Goal: Information Seeking & Learning: Compare options

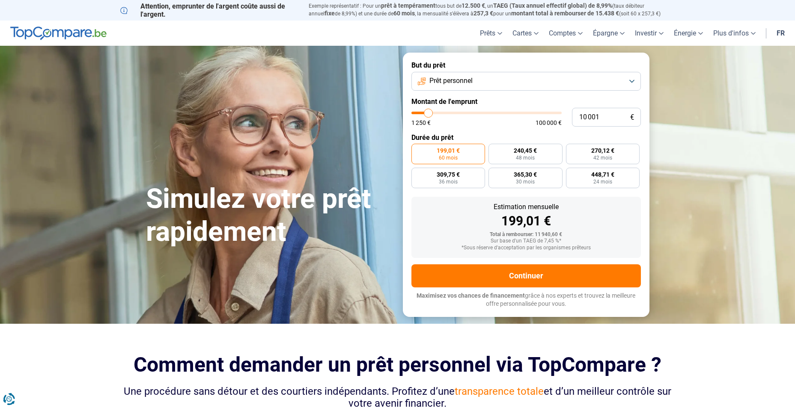
type input "43 750"
type input "43750"
click at [476, 113] on input "range" at bounding box center [486, 113] width 150 height 3
radio input "false"
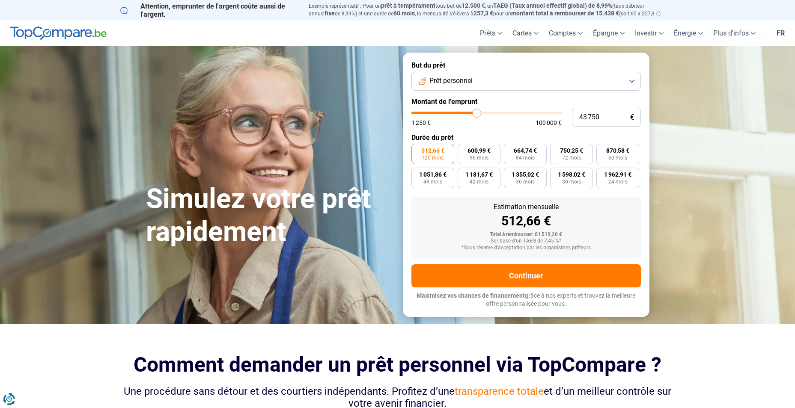
type input "25 750"
type input "25750"
click at [451, 112] on input "range" at bounding box center [486, 113] width 150 height 3
type input "17 750"
type input "17750"
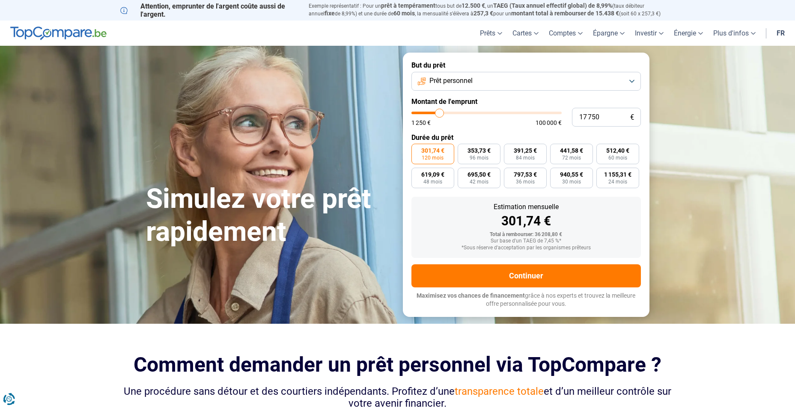
type input "17 500"
type input "17500"
click at [439, 112] on input "range" at bounding box center [486, 113] width 150 height 3
radio input "true"
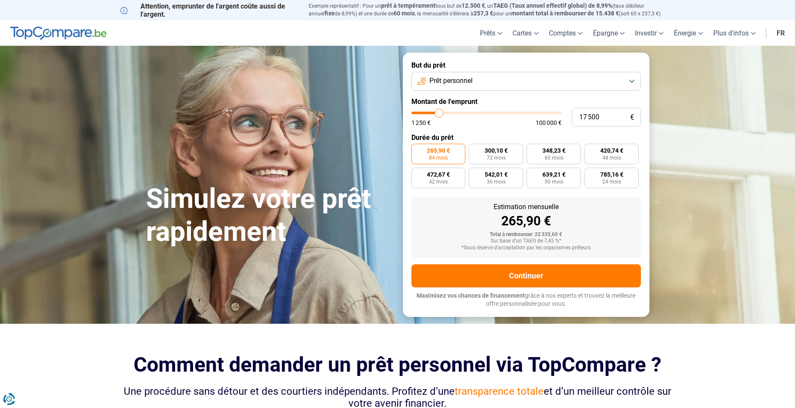
type input "8 750"
type input "8750"
click at [426, 113] on input "range" at bounding box center [486, 113] width 150 height 3
radio input "true"
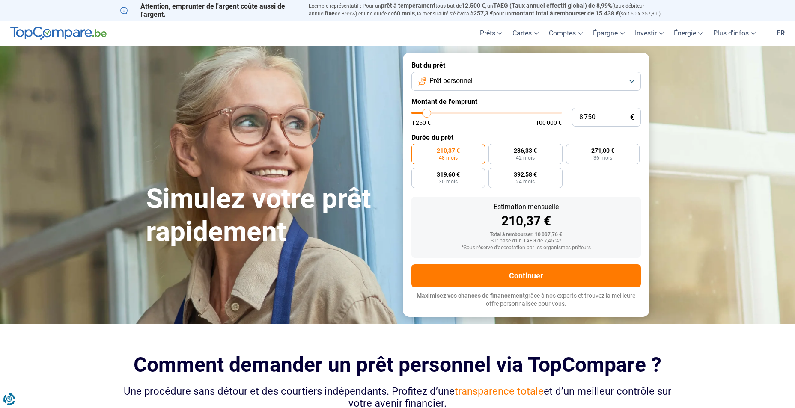
type input "12 500"
type input "12500"
click at [432, 113] on input "range" at bounding box center [486, 113] width 150 height 3
radio input "false"
type input "5 500"
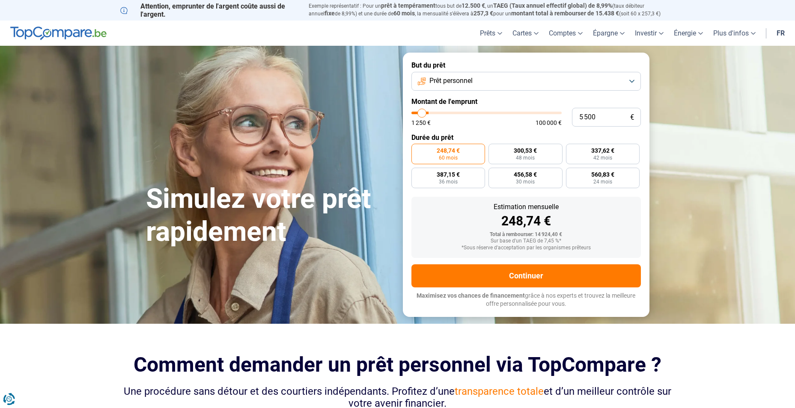
type input "5500"
click at [422, 113] on input "range" at bounding box center [486, 113] width 150 height 3
radio input "true"
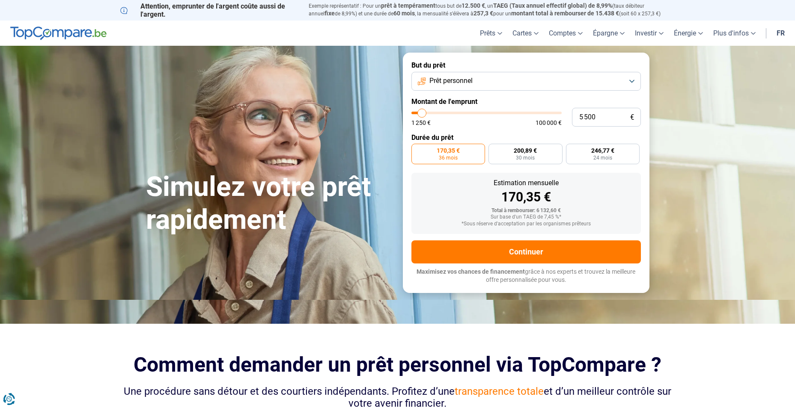
type input "6 750"
type input "6750"
type input "7 000"
type input "7000"
type input "7 250"
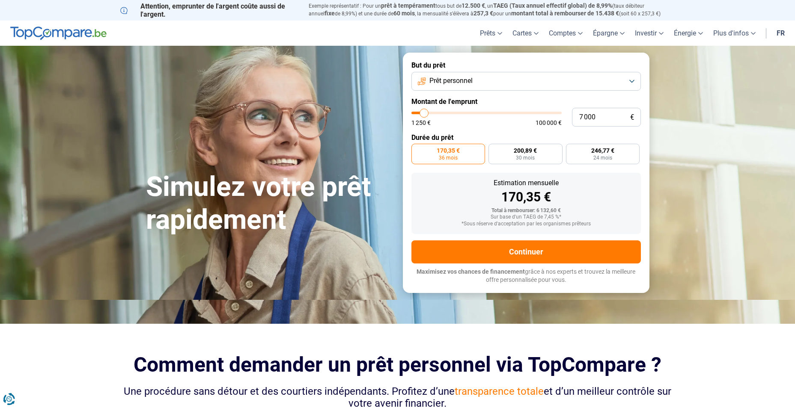
type input "7250"
type input "7 500"
type input "7500"
type input "8 000"
type input "8000"
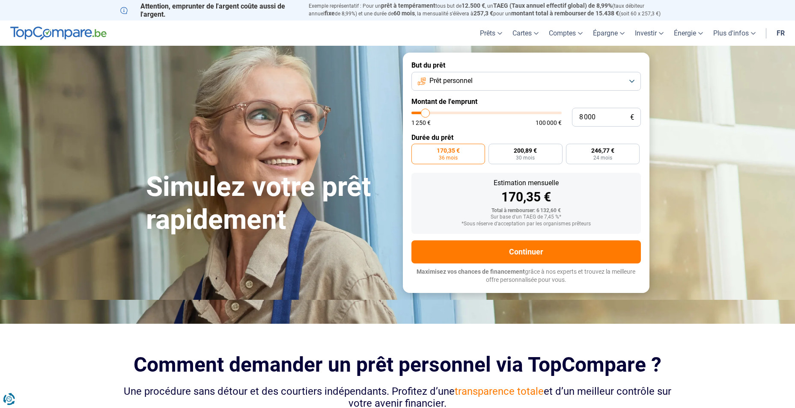
type input "8 250"
type input "8250"
type input "8 750"
type input "8750"
click at [427, 113] on input "range" at bounding box center [486, 113] width 150 height 3
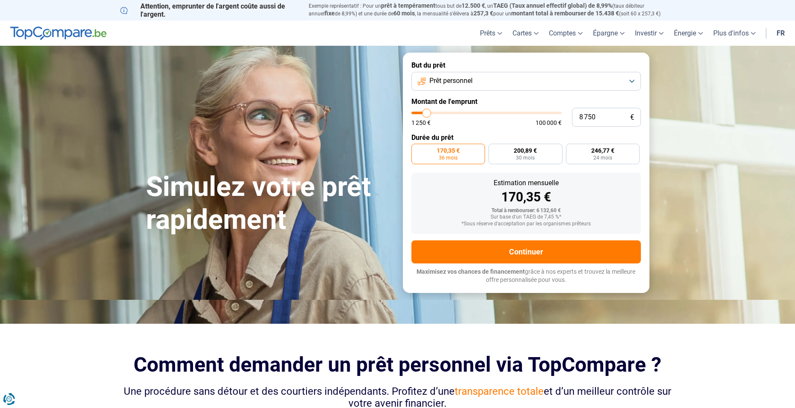
radio input "false"
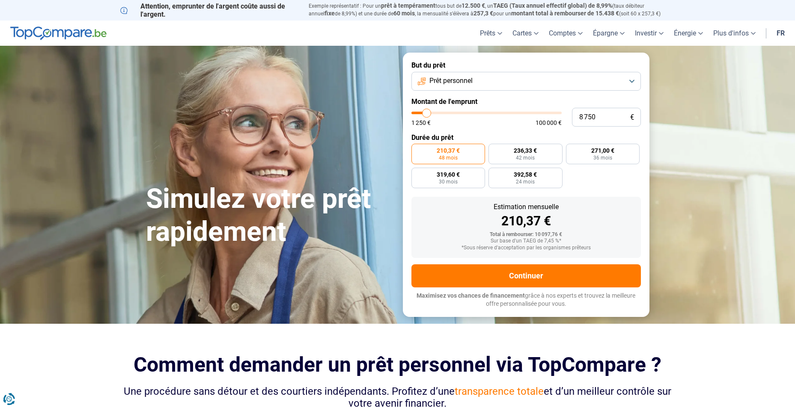
type input "8 500"
type input "8500"
type input "8 250"
type input "8250"
type input "8 000"
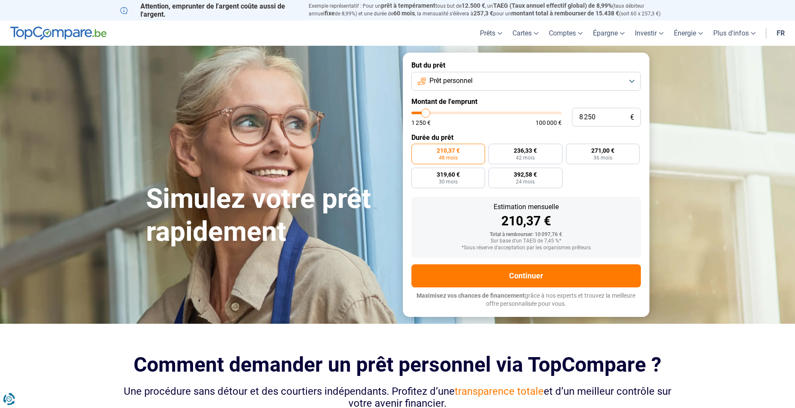
type input "8000"
type input "7 500"
type input "7500"
type input "7 250"
type input "7250"
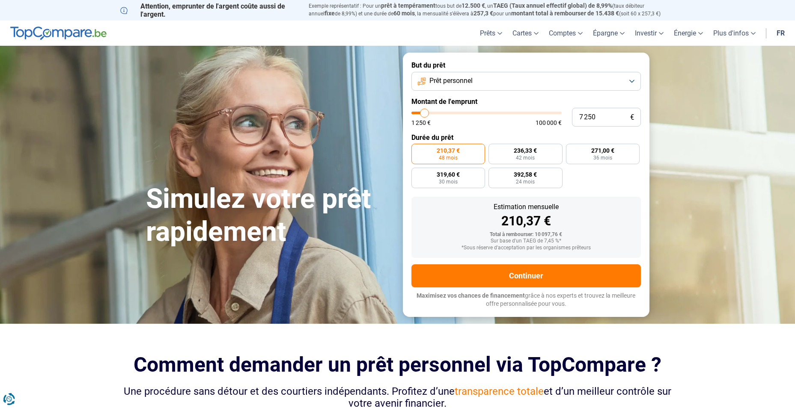
click at [425, 112] on input "range" at bounding box center [486, 113] width 150 height 3
radio input "true"
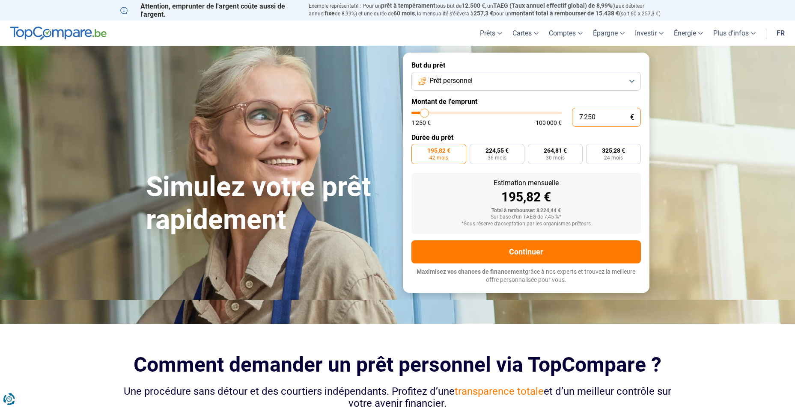
click at [600, 117] on input "7 250" at bounding box center [606, 117] width 69 height 19
type input "725"
type input "1250"
type input "72"
type input "1250"
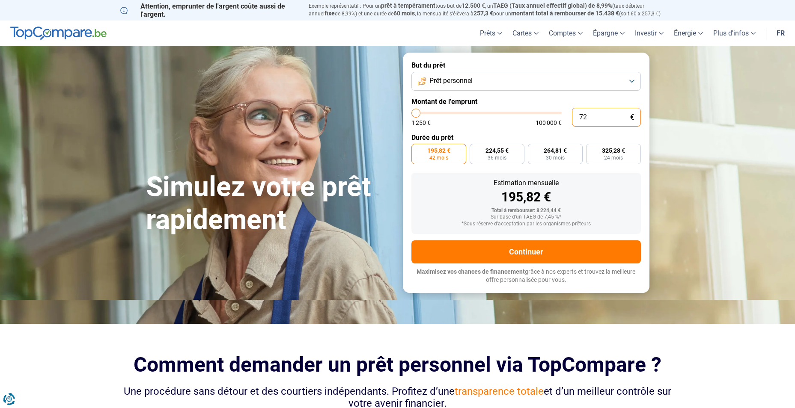
type input "7"
type input "1250"
type input "0"
type input "1250"
type input "8"
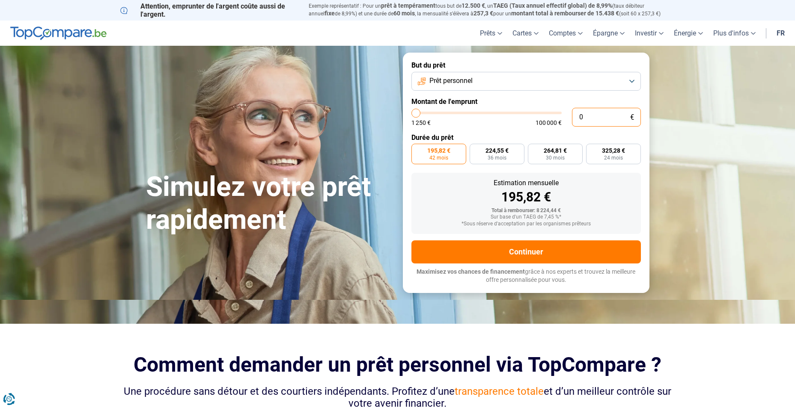
type input "1250"
type input "80"
type input "1250"
type input "800"
type input "1250"
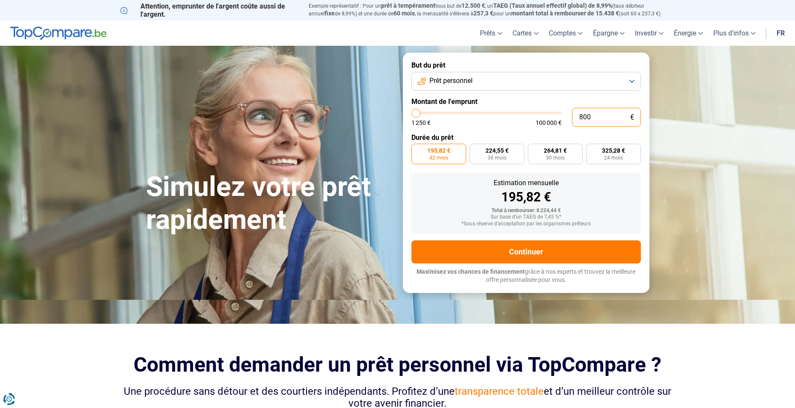
type input "8 000"
type input "8000"
type input "8 000"
radio input "false"
click at [517, 130] on form "But du prêt Prêt personnel Montant de l'emprunt 8 000 € 1 250 € 100 000 € Durée…" at bounding box center [526, 173] width 246 height 240
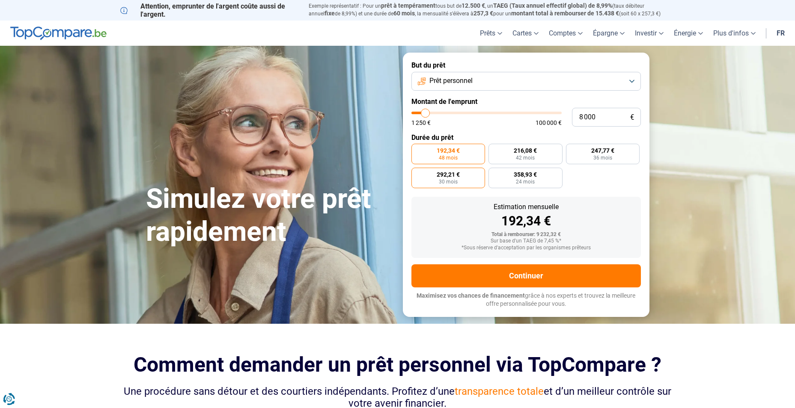
click at [449, 181] on span "30 mois" at bounding box center [448, 181] width 19 height 5
click at [417, 173] on input "292,21 € 30 mois" at bounding box center [414, 171] width 6 height 6
radio input "true"
click at [516, 178] on span "358,93 €" at bounding box center [525, 175] width 23 height 6
click at [494, 173] on input "358,93 € 24 mois" at bounding box center [491, 171] width 6 height 6
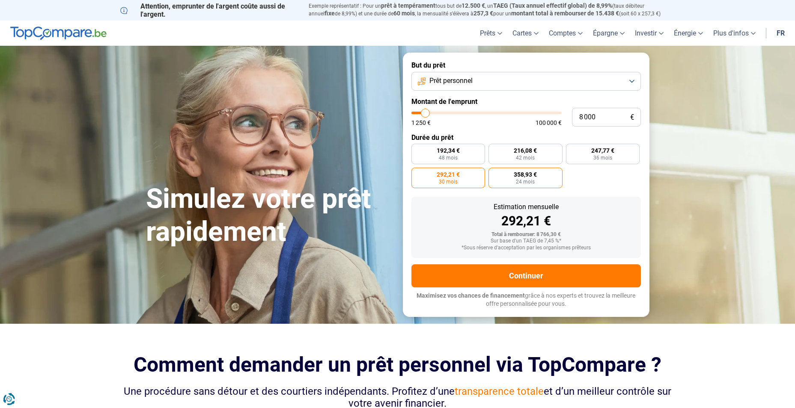
radio input "true"
drag, startPoint x: 759, startPoint y: 88, endPoint x: 760, endPoint y: 93, distance: 5.3
click at [759, 88] on section "Simulez votre prêt rapidement Simulez votre prêt rapidement But du prêt Prêt pe…" at bounding box center [397, 185] width 795 height 278
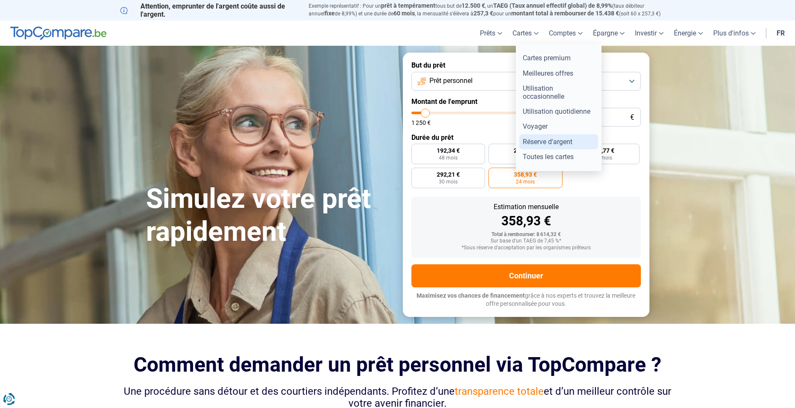
click at [543, 140] on link "Réserve d'argent" at bounding box center [558, 141] width 79 height 15
